Goal: Transaction & Acquisition: Purchase product/service

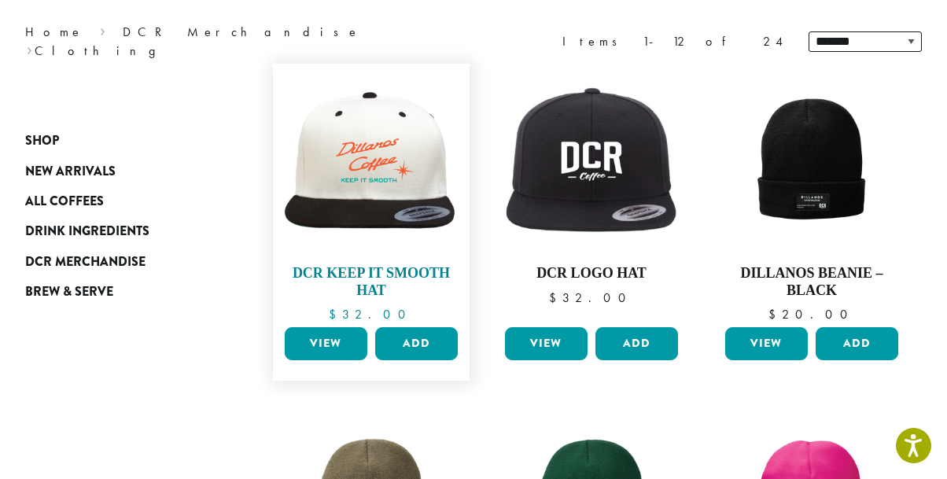
scroll to position [205, 0]
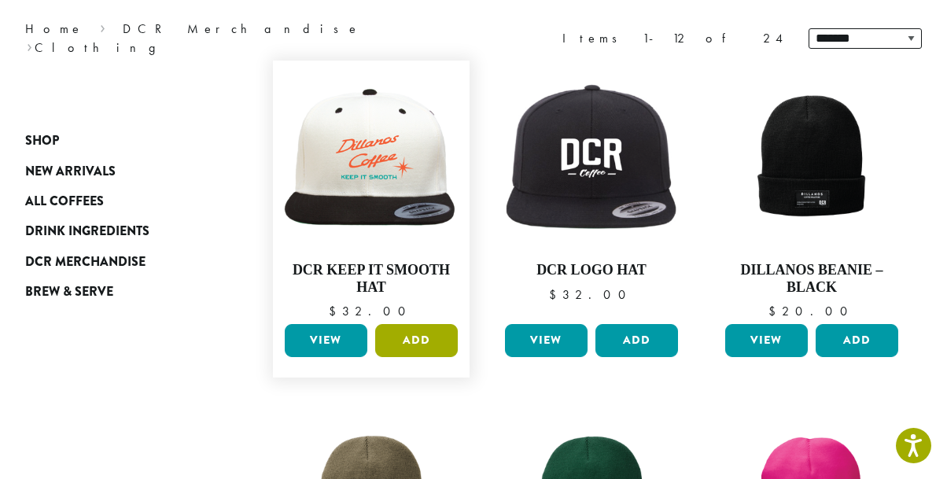
click at [413, 339] on button "Add" at bounding box center [416, 340] width 83 height 33
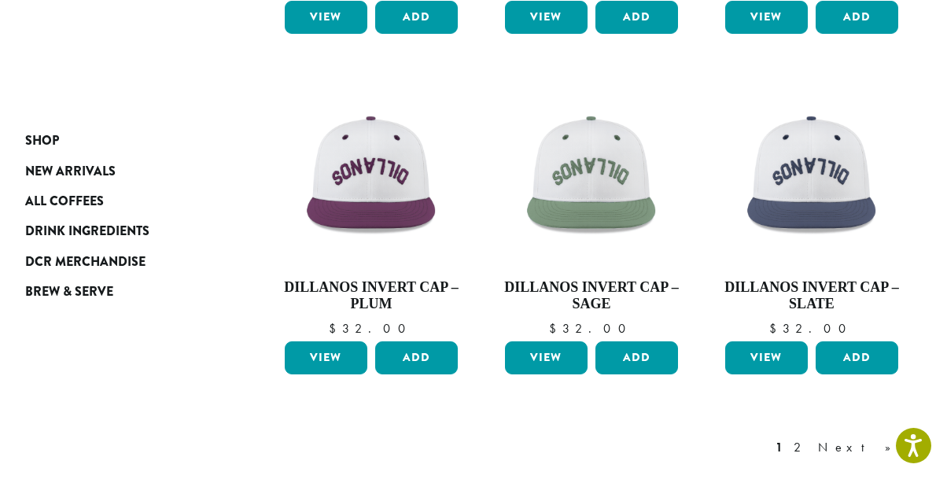
scroll to position [1213, 0]
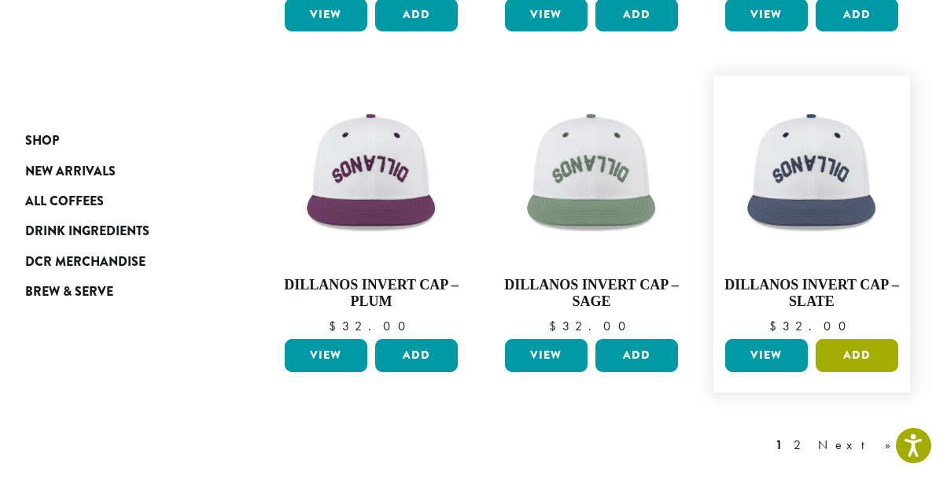
click at [857, 358] on button "Add" at bounding box center [857, 355] width 83 height 33
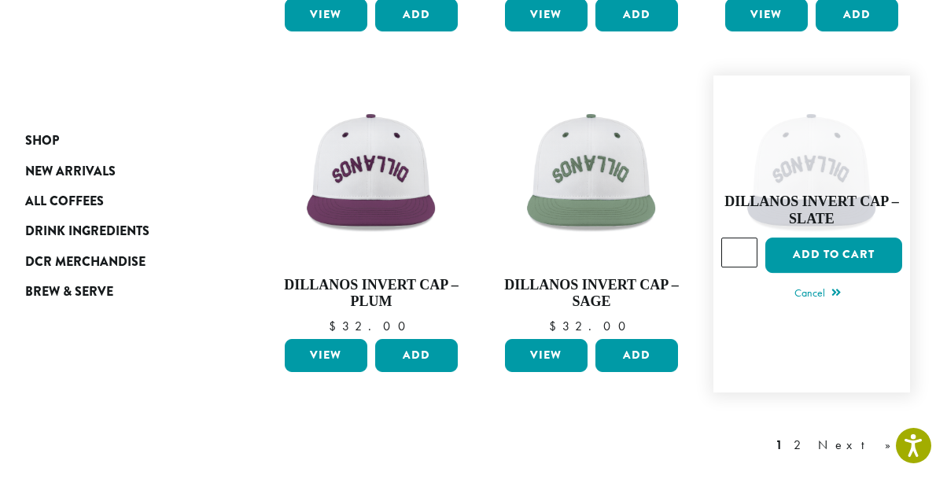
click at [748, 259] on input "*" at bounding box center [739, 253] width 36 height 30
type input "*"
click at [744, 246] on input "*" at bounding box center [739, 253] width 36 height 30
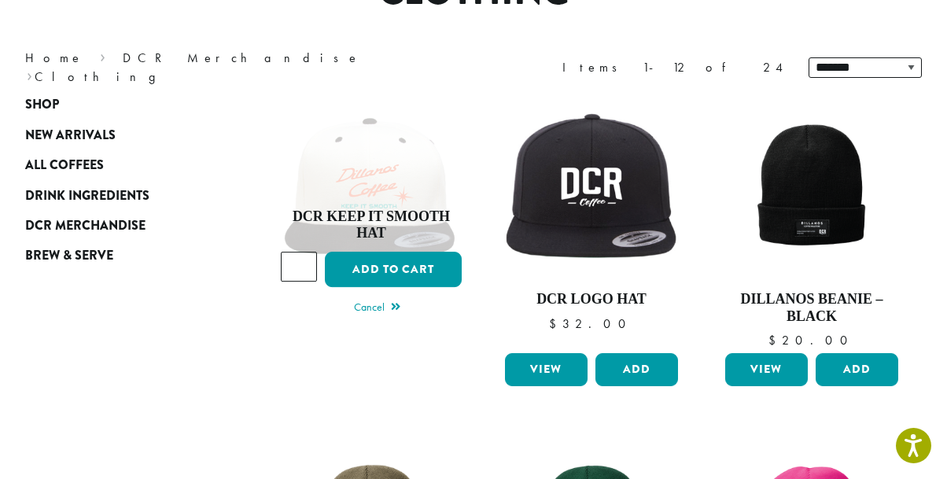
scroll to position [0, 0]
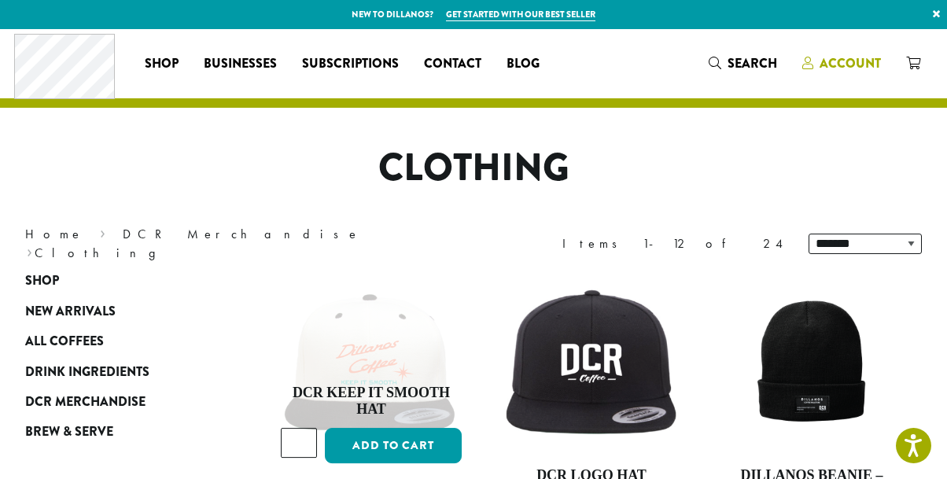
click at [854, 62] on span "Account" at bounding box center [850, 63] width 61 height 18
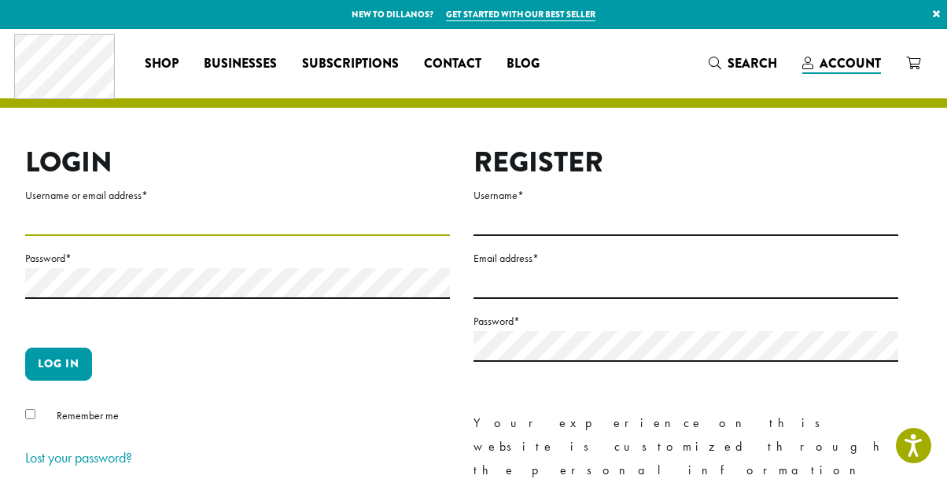
click at [223, 222] on input "Username or email address *" at bounding box center [237, 220] width 425 height 31
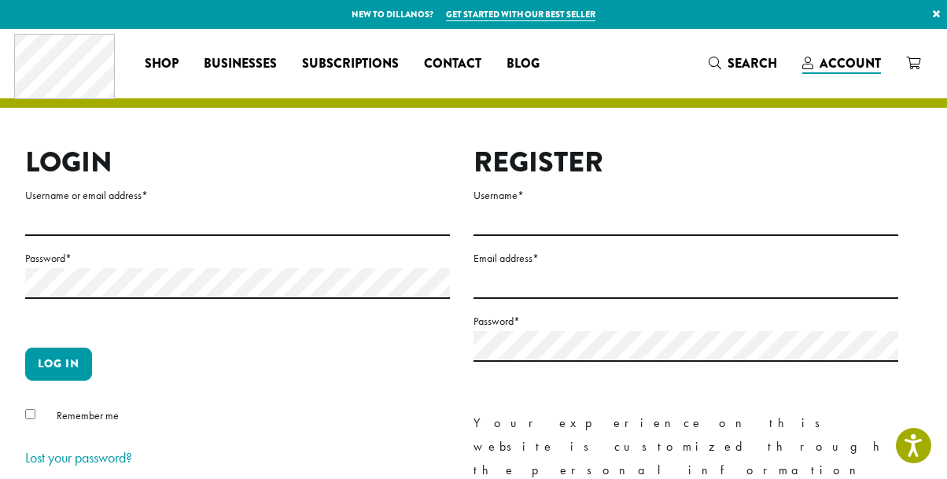
click at [18, 324] on div "Login Username or email address * Password * Log in Remember me Lost your passw…" at bounding box center [461, 395] width 897 height 499
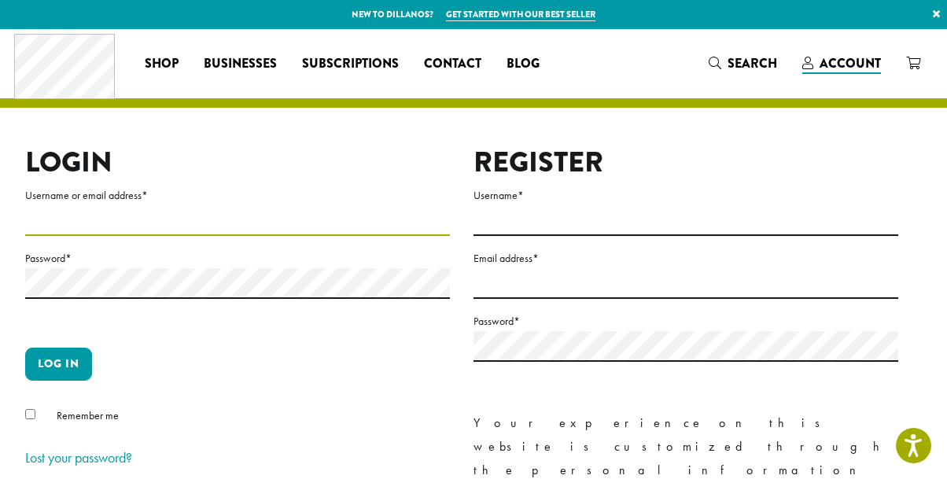
click at [64, 205] on input "Username or email address *" at bounding box center [237, 220] width 425 height 31
type input "**"
